Goal: Navigation & Orientation: Find specific page/section

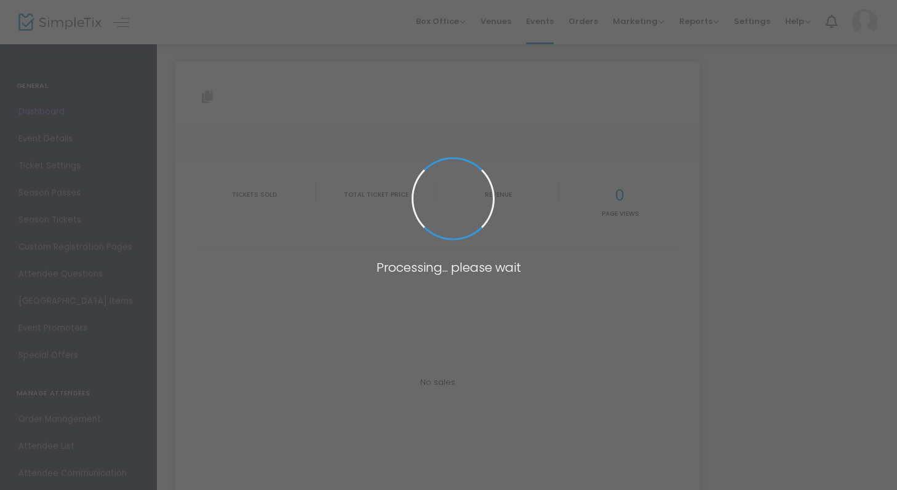
type input "[URL][DOMAIN_NAME]"
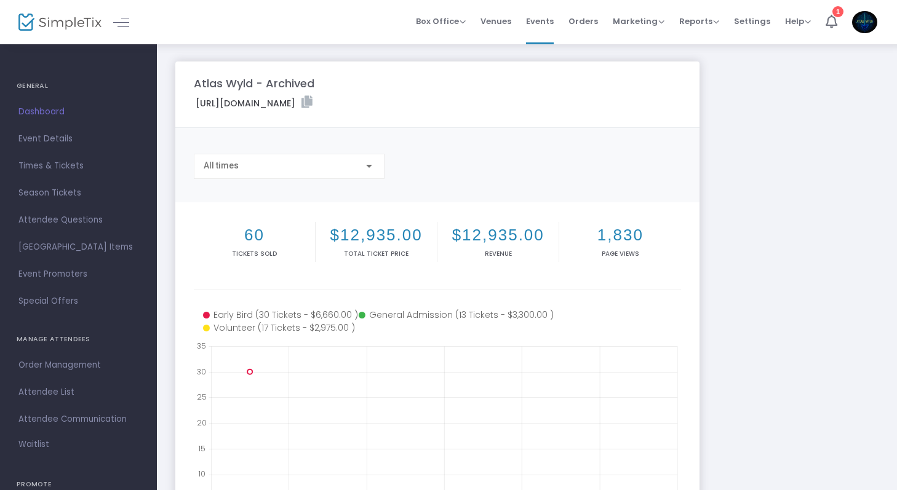
click at [870, 20] on img at bounding box center [864, 22] width 25 height 22
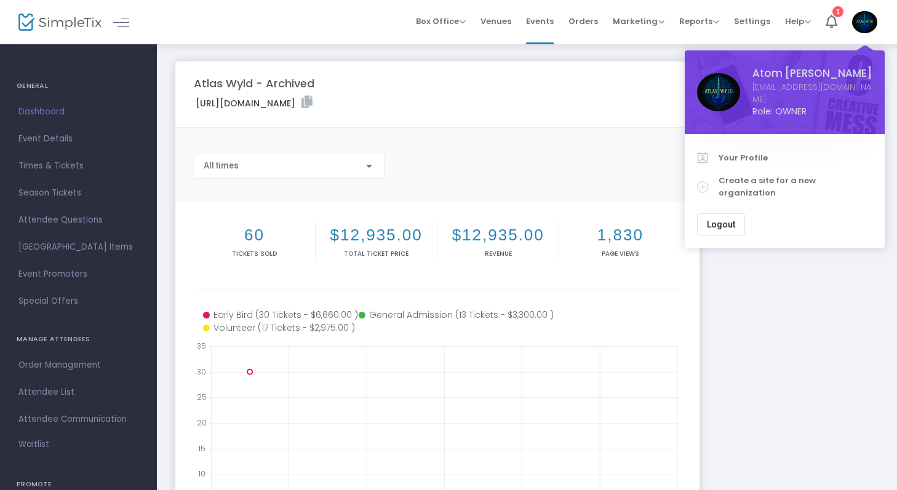
click at [517, 132] on m-panel-content "Copy All times" at bounding box center [437, 165] width 524 height 74
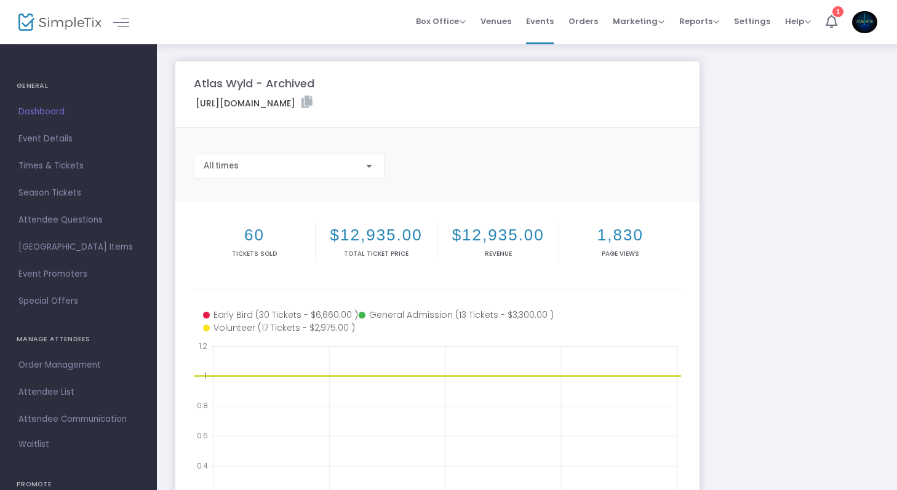
click at [71, 19] on img at bounding box center [59, 23] width 83 height 18
